Goal: Find specific fact: Locate a discrete piece of known information

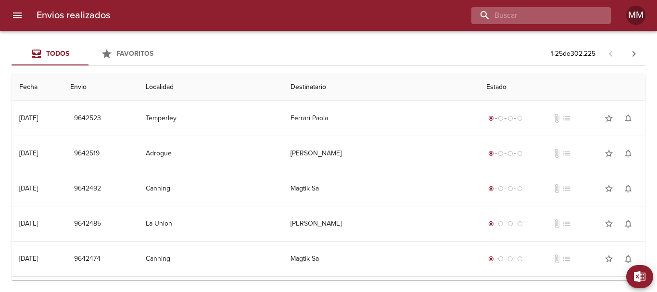
paste input "[PERSON_NAME]"
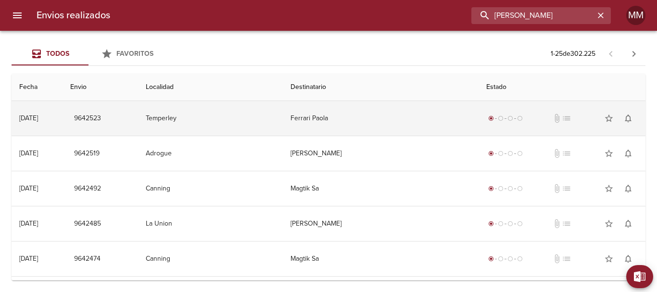
type input "[PERSON_NAME]"
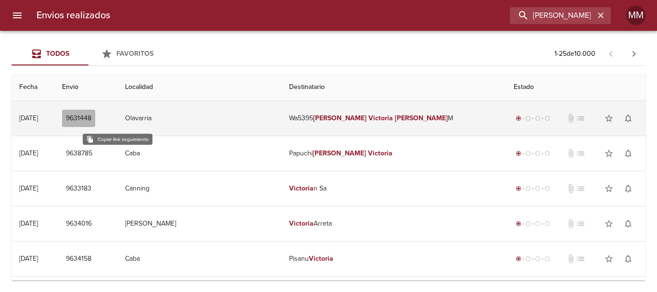
click at [91, 121] on span "9631448" at bounding box center [78, 119] width 25 height 12
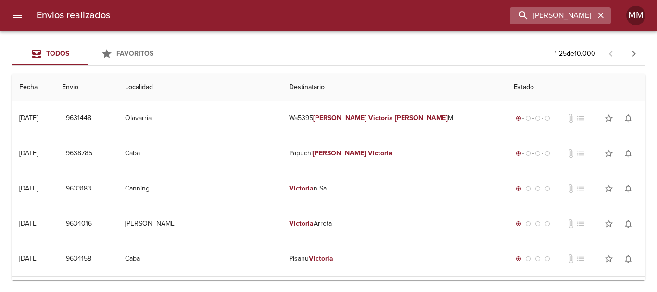
click at [602, 14] on icon "button" at bounding box center [601, 16] width 6 height 6
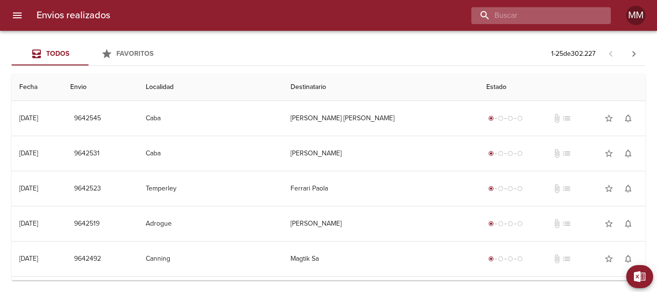
paste input "[PERSON_NAME] [PERSON_NAME]"
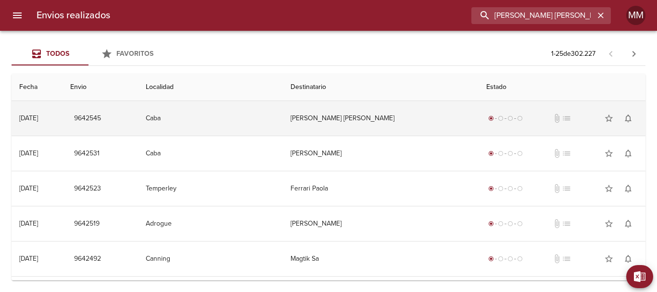
type input "[PERSON_NAME] [PERSON_NAME]"
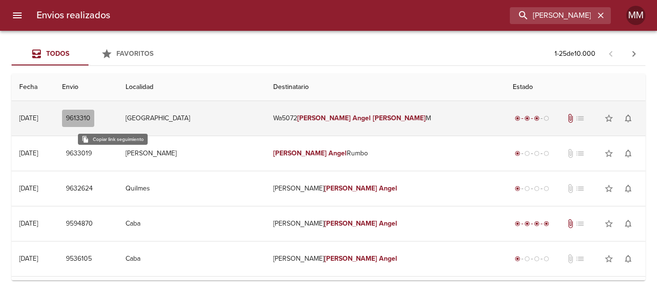
click at [94, 126] on button "9613310" at bounding box center [78, 119] width 32 height 18
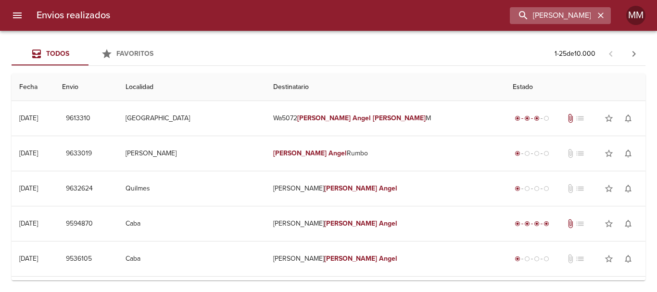
click at [602, 16] on icon "button" at bounding box center [601, 16] width 6 height 6
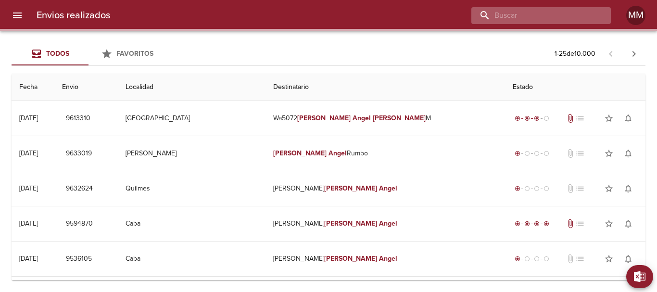
paste input "[PERSON_NAME]"
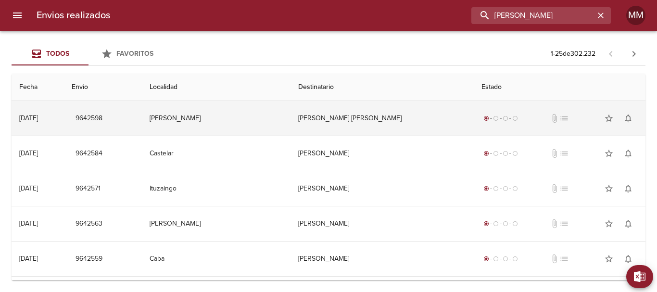
type input "[PERSON_NAME]"
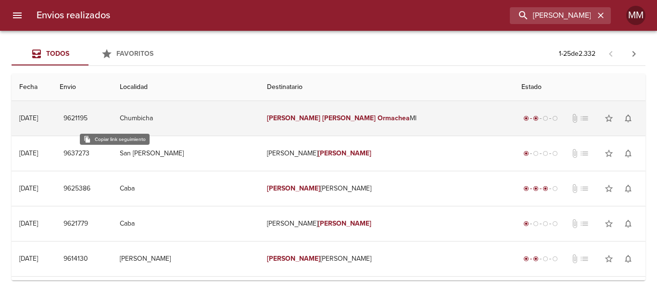
click at [88, 120] on span "9621195" at bounding box center [75, 119] width 24 height 12
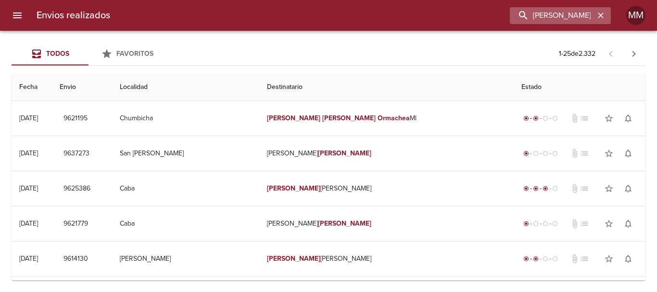
click at [598, 14] on icon "button" at bounding box center [601, 16] width 10 height 10
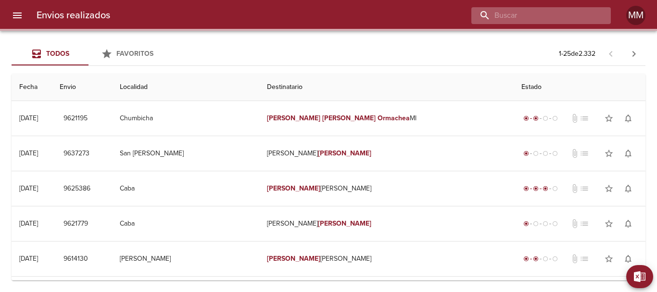
paste input "[PERSON_NAME] [PERSON_NAME]"
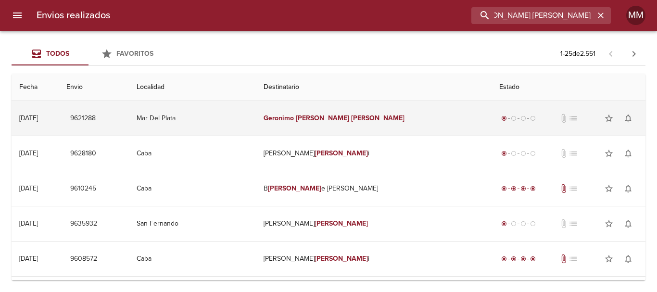
scroll to position [0, 30]
type input "[PERSON_NAME] [PERSON_NAME]"
click at [96, 121] on span "9621288" at bounding box center [82, 119] width 25 height 12
